Goal: Transaction & Acquisition: Book appointment/travel/reservation

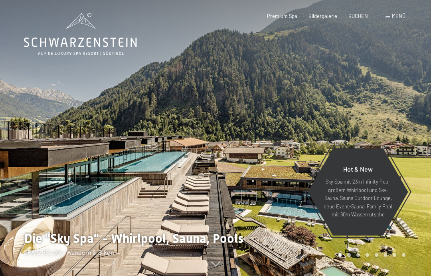
click at [391, 14] on div "Menü" at bounding box center [396, 16] width 20 height 7
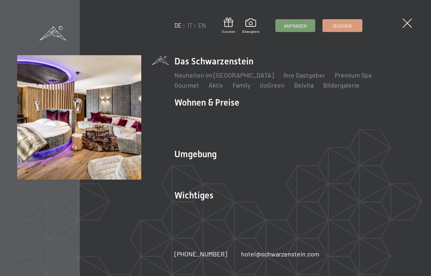
click at [276, 113] on link "Zimmer & Preise" at bounding box center [259, 116] width 46 height 8
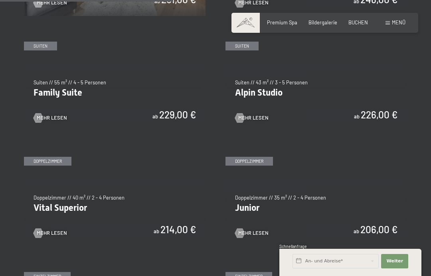
scroll to position [741, 0]
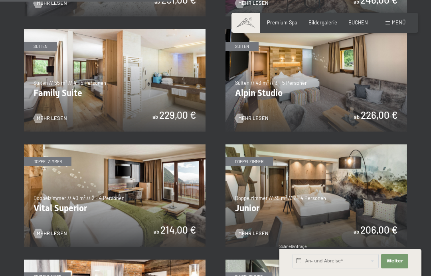
click at [312, 92] on img at bounding box center [317, 80] width 182 height 102
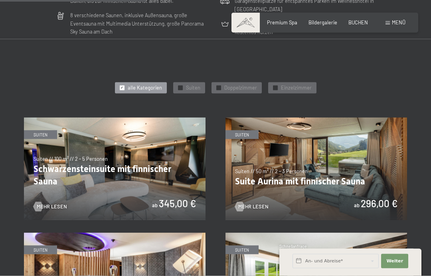
scroll to position [619, 0]
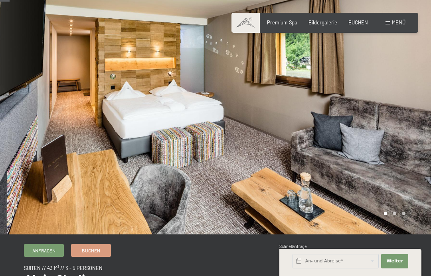
scroll to position [16, 0]
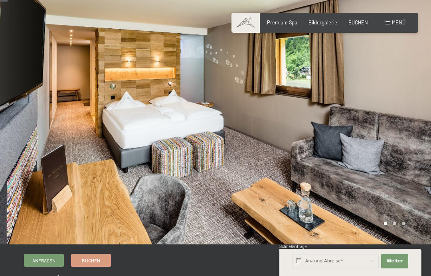
click at [395, 221] on div at bounding box center [324, 114] width 216 height 260
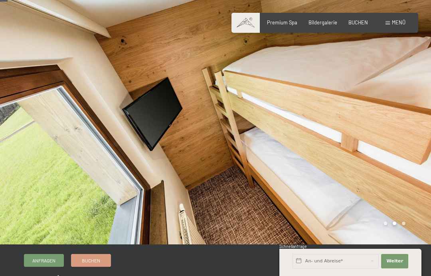
click at [404, 219] on div at bounding box center [324, 114] width 216 height 260
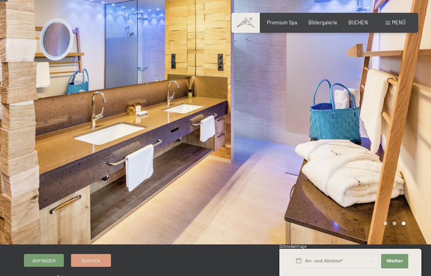
click at [395, 220] on div at bounding box center [324, 114] width 216 height 260
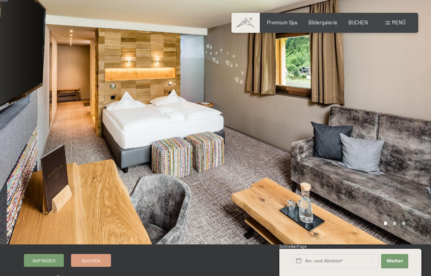
scroll to position [11, 0]
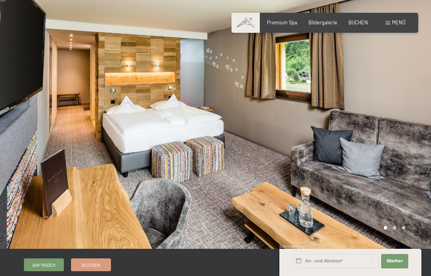
click at [395, 226] on div at bounding box center [324, 119] width 216 height 260
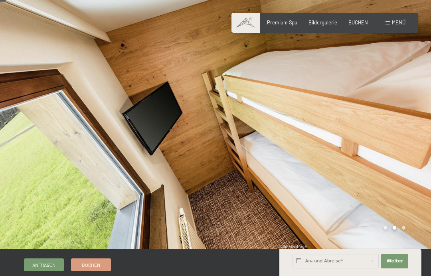
click at [406, 227] on div at bounding box center [324, 119] width 216 height 260
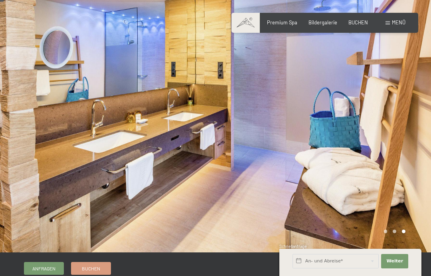
scroll to position [0, 0]
